Goal: Find specific page/section: Find specific page/section

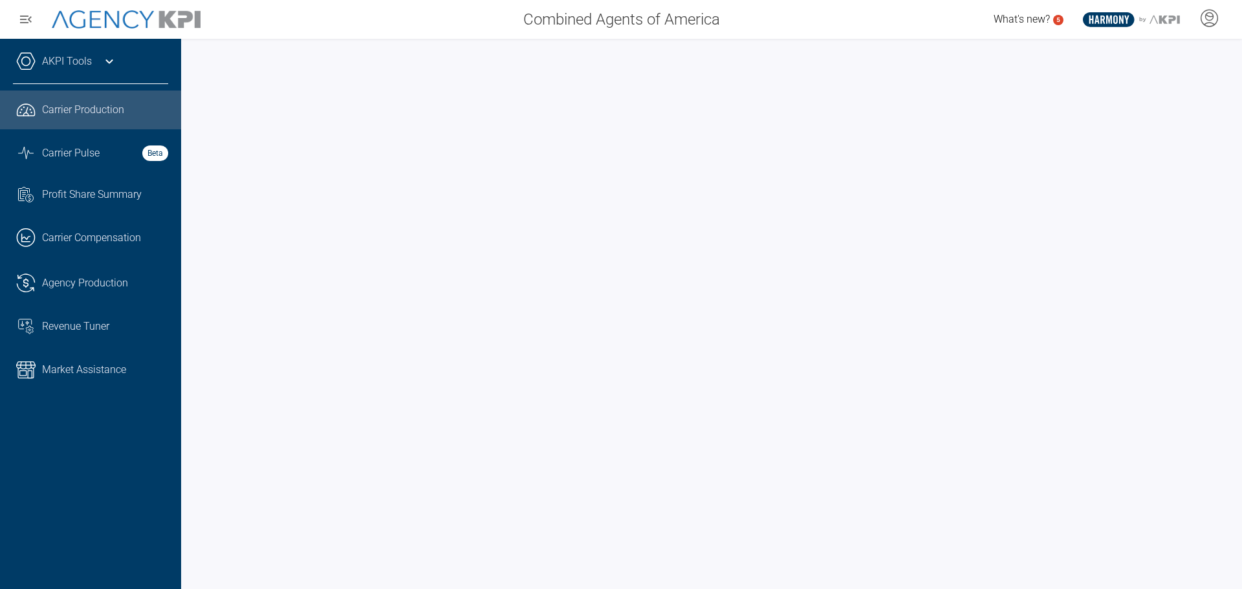
click at [99, 344] on ul ".cls-1{fill:none;stroke:#221f20;stroke-linecap:round;stroke-linejoin:round;stro…" at bounding box center [90, 240] width 155 height 299
click at [99, 364] on span "Market Assistance" at bounding box center [84, 370] width 84 height 16
click at [80, 371] on span "Market Assistance" at bounding box center [84, 370] width 84 height 16
